Goal: Information Seeking & Learning: Learn about a topic

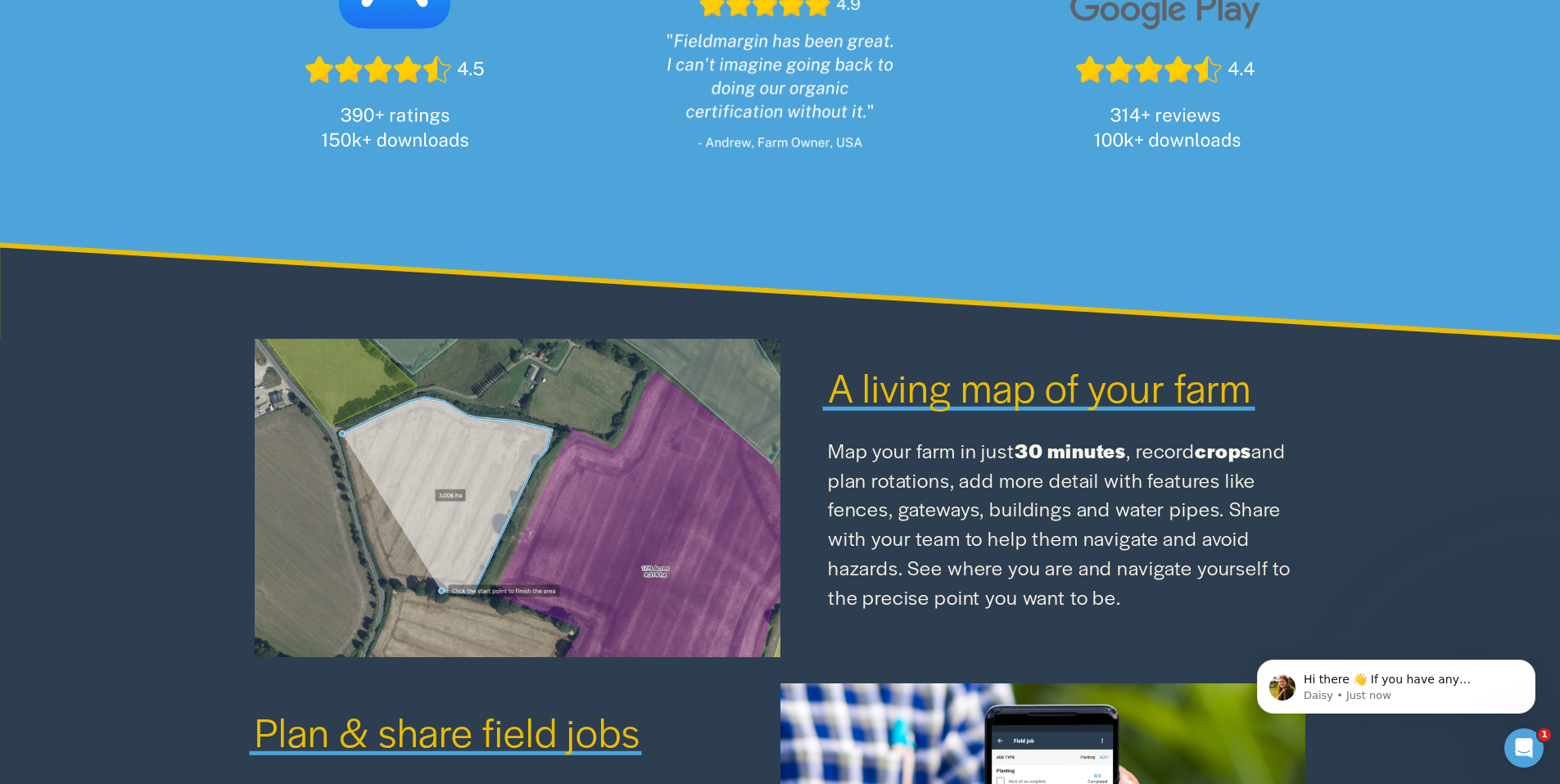
scroll to position [1565, 0]
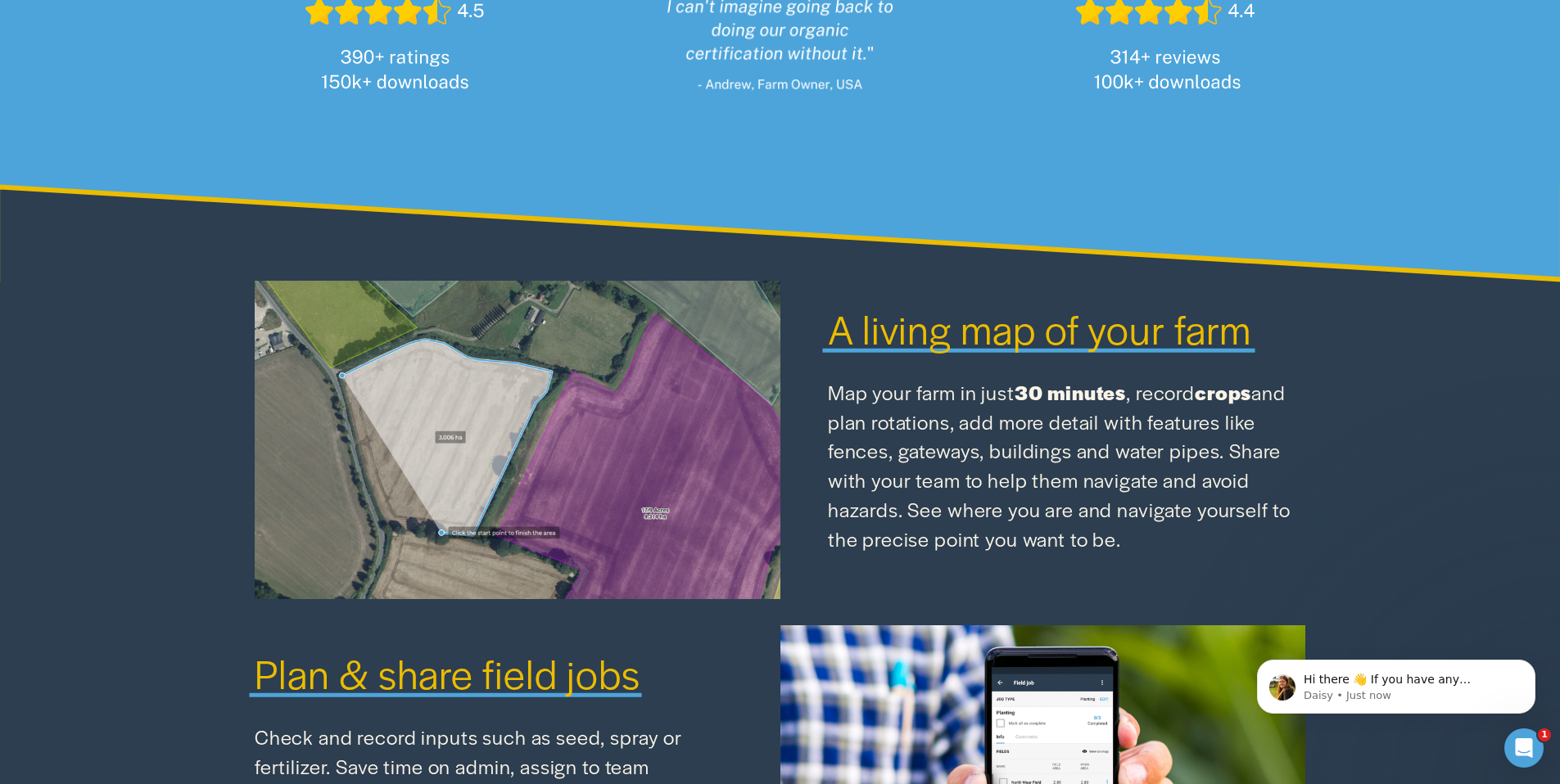
click at [949, 348] on span "A living map of your farm" at bounding box center [1039, 328] width 424 height 55
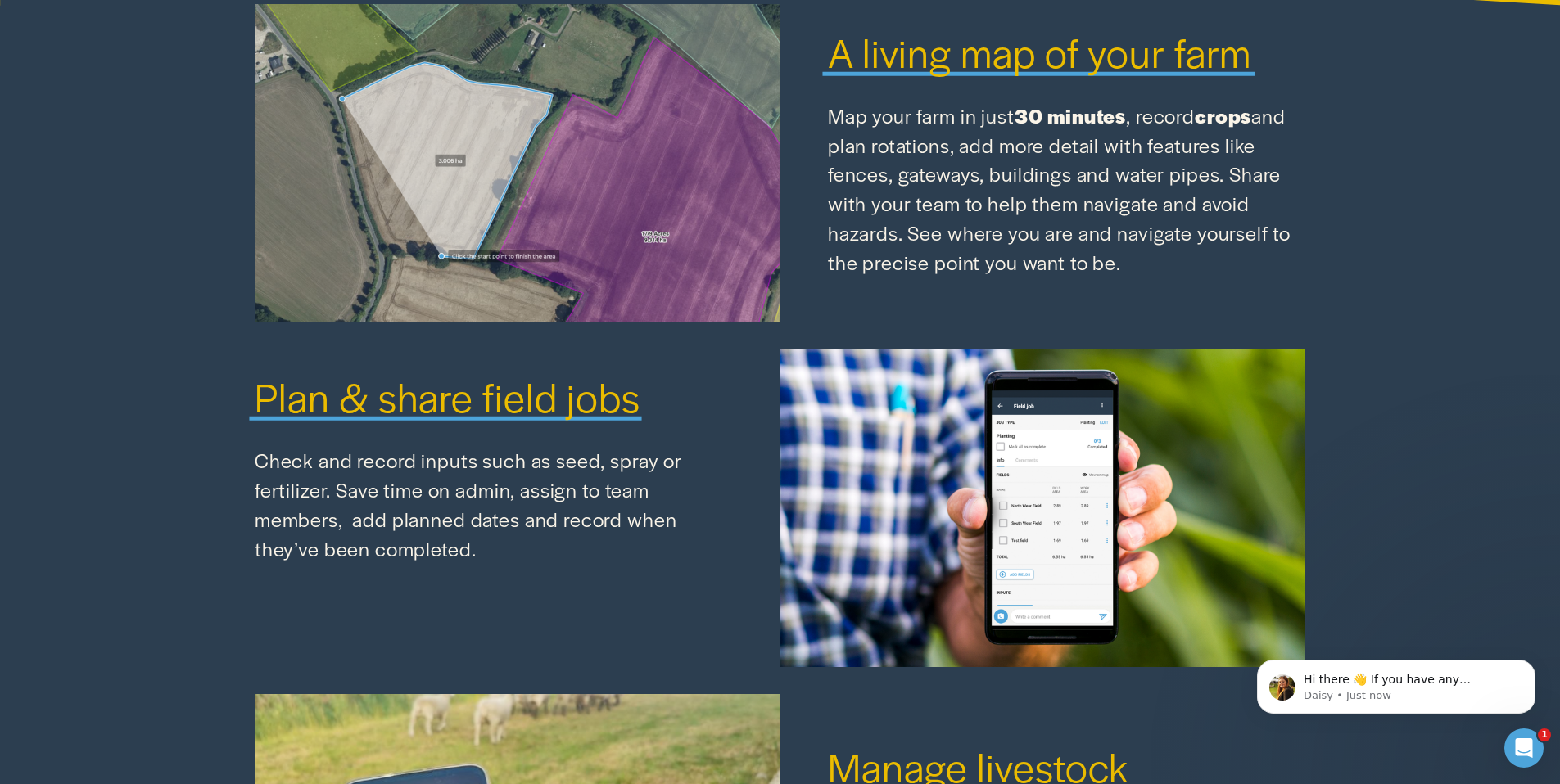
scroll to position [1843, 0]
click at [677, 283] on div at bounding box center [517, 163] width 525 height 319
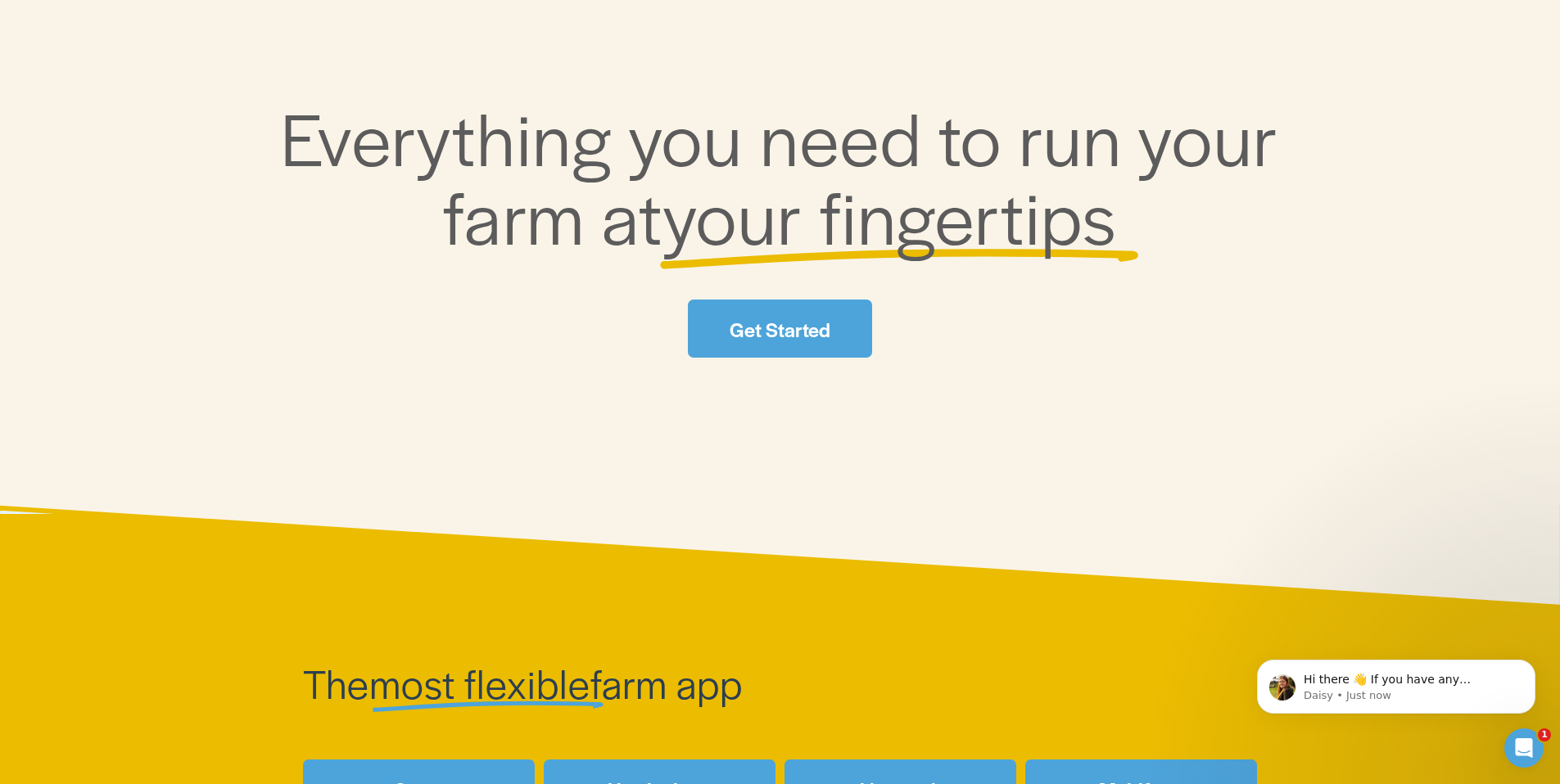
scroll to position [0, 0]
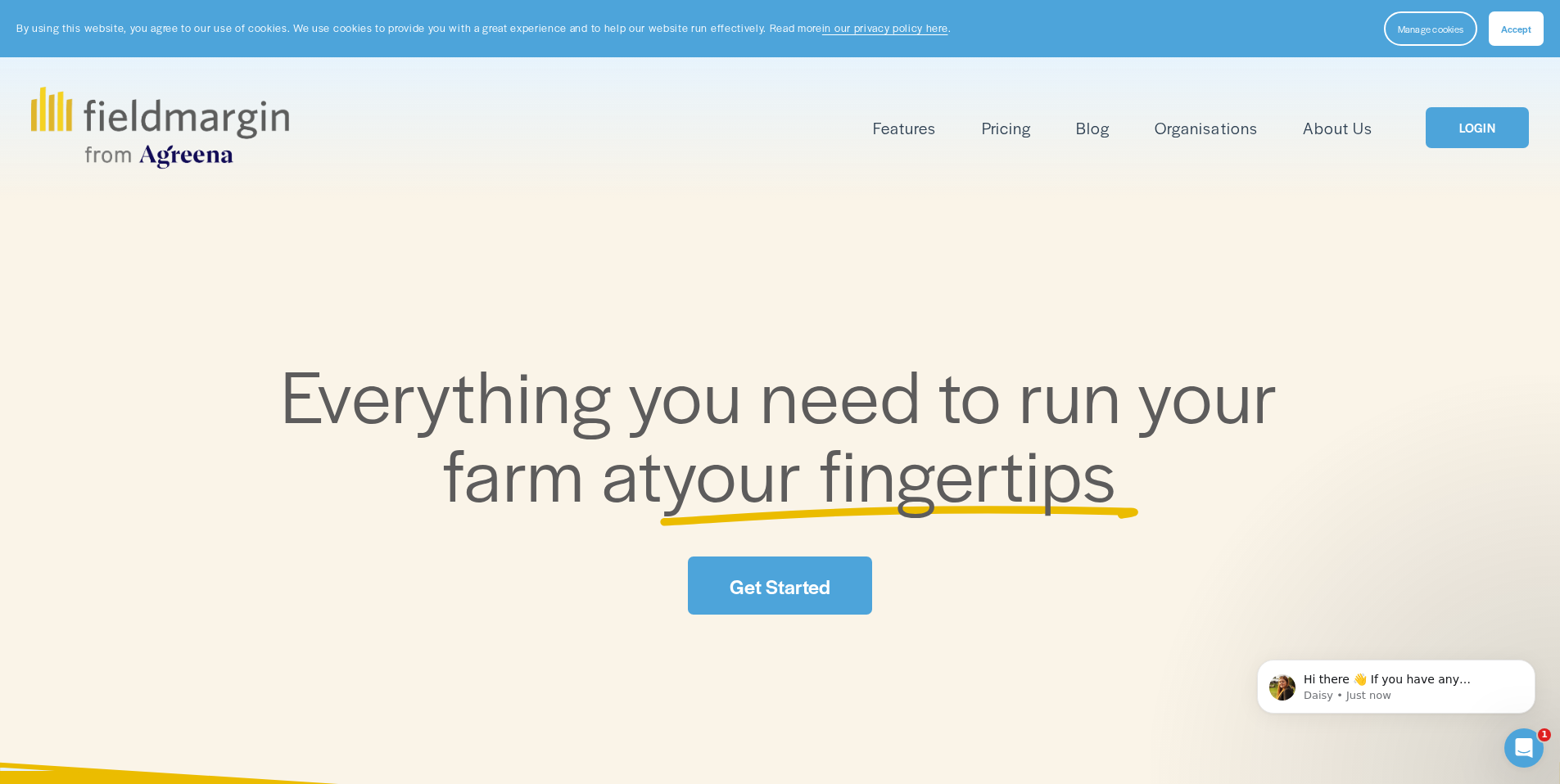
click at [911, 132] on span "Features" at bounding box center [904, 128] width 63 height 24
click at [0, 0] on span "Mapping" at bounding box center [0, 0] width 0 height 0
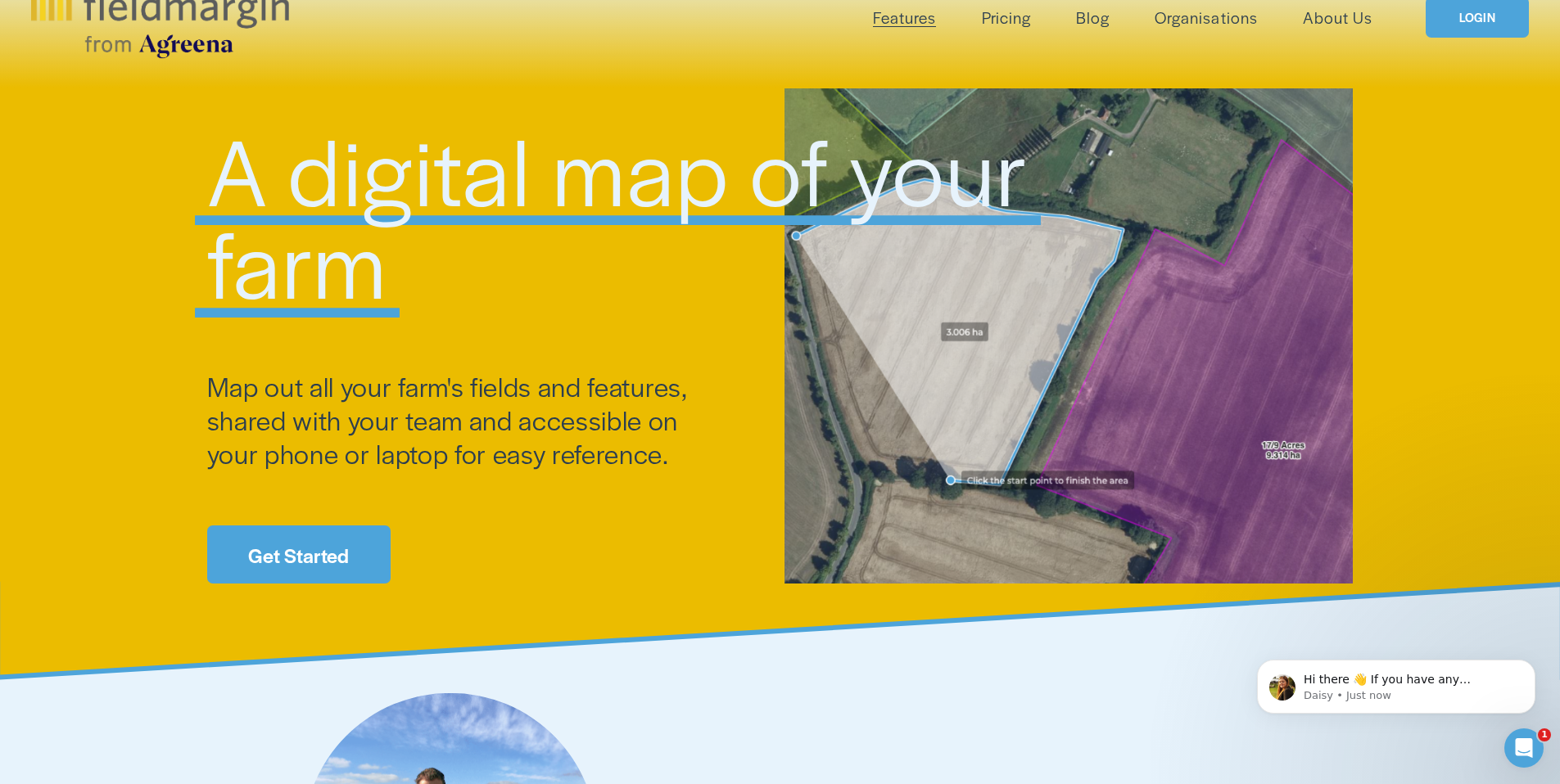
scroll to position [147, 0]
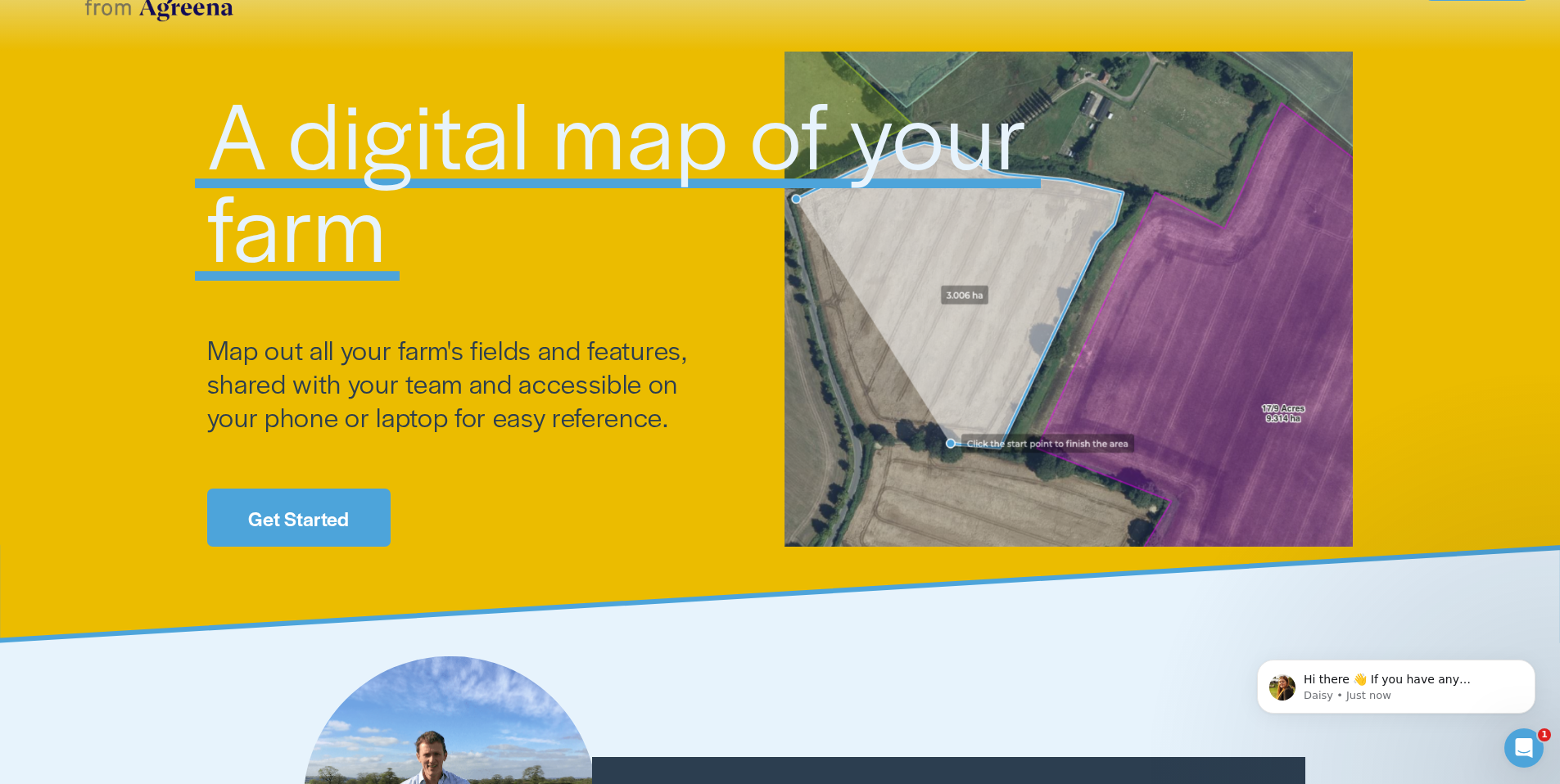
click at [354, 505] on link "Get Started" at bounding box center [299, 517] width 183 height 58
